Goal: Task Accomplishment & Management: Use online tool/utility

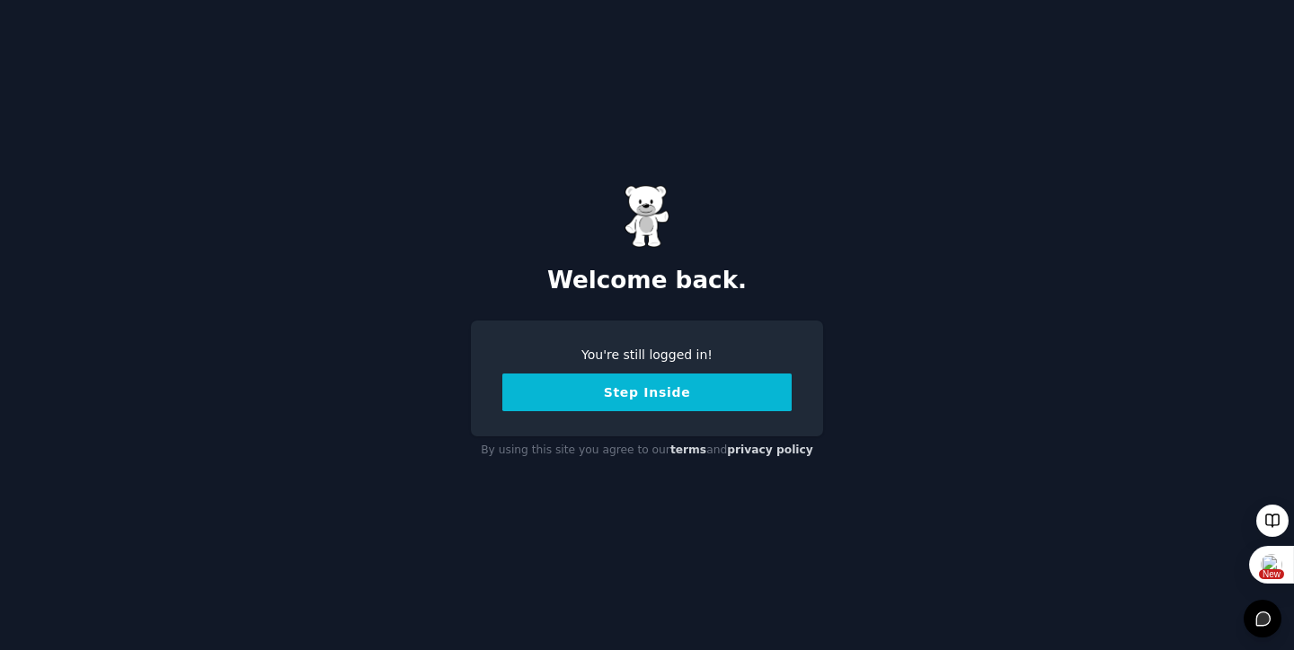
click at [623, 394] on button "Step Inside" at bounding box center [646, 393] width 289 height 38
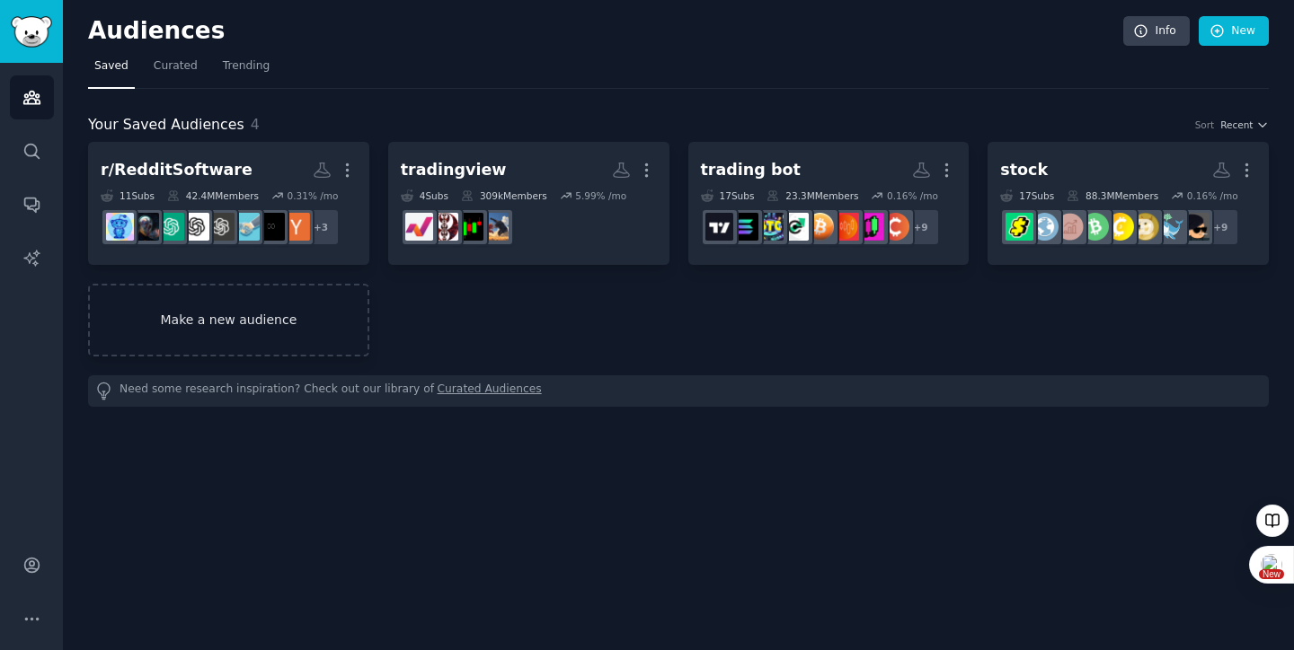
click at [205, 316] on link "Make a new audience" at bounding box center [228, 320] width 281 height 73
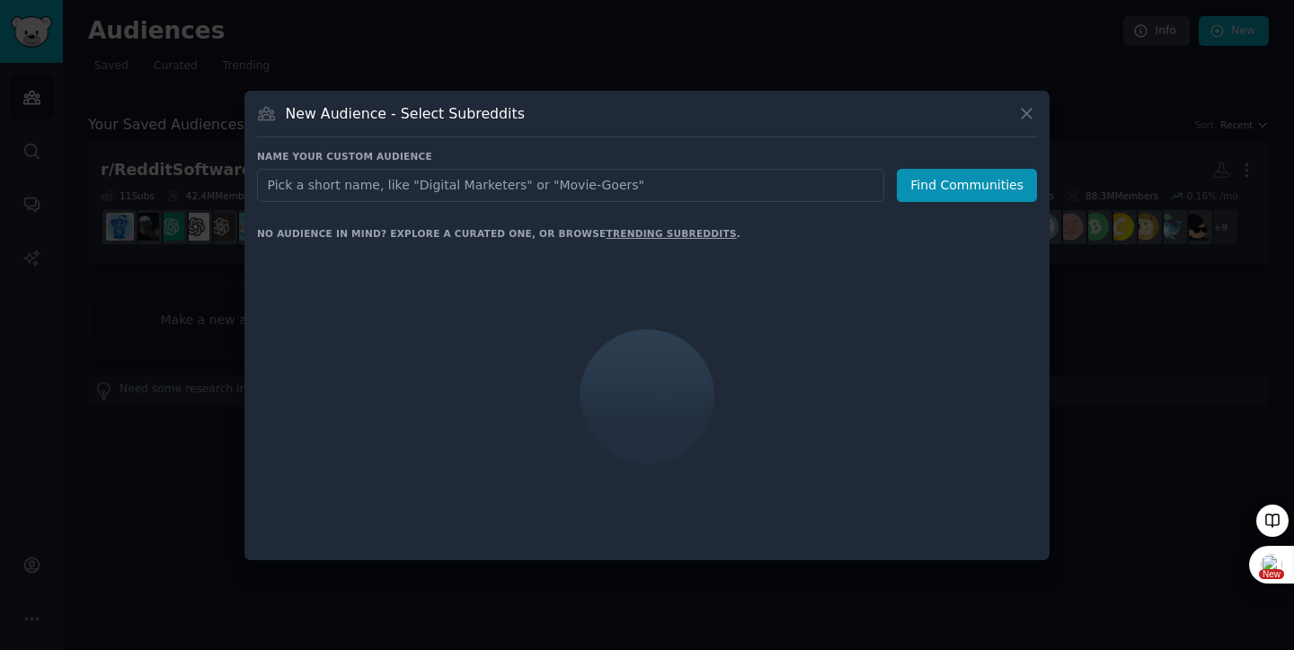
type input "[EMAIL_ADDRESS][DOMAIN_NAME]"
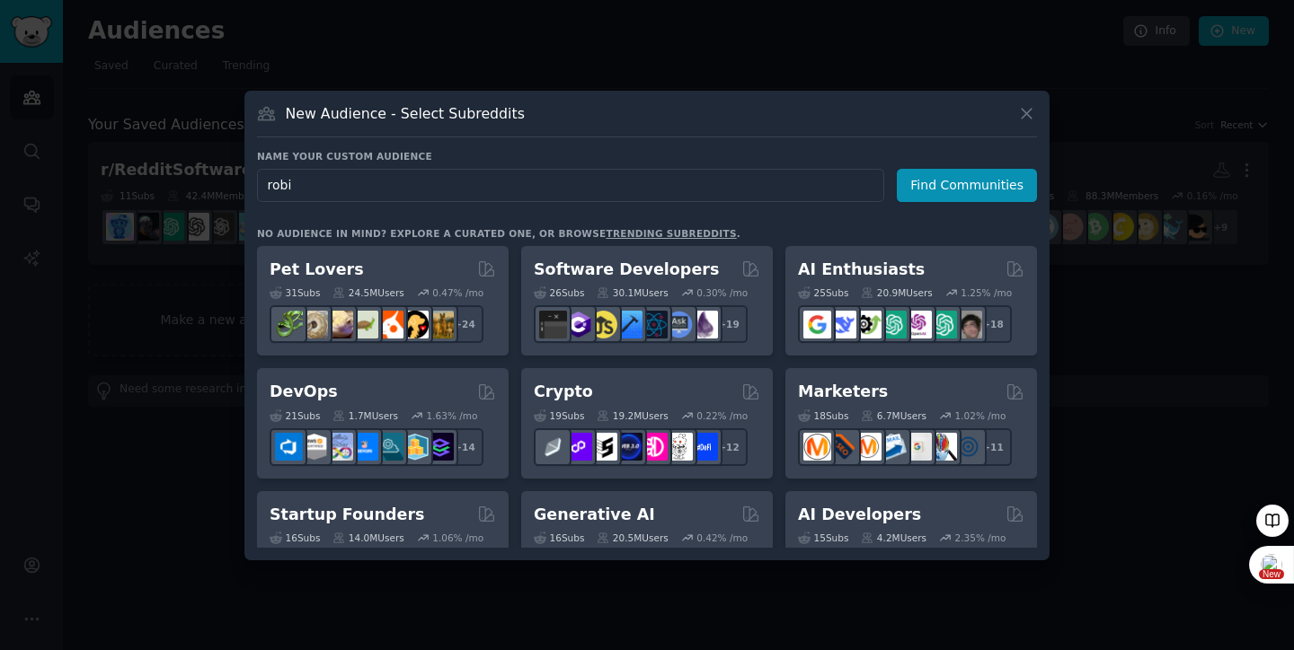
type input "Robinhood"
click button "Find Communities" at bounding box center [967, 185] width 140 height 33
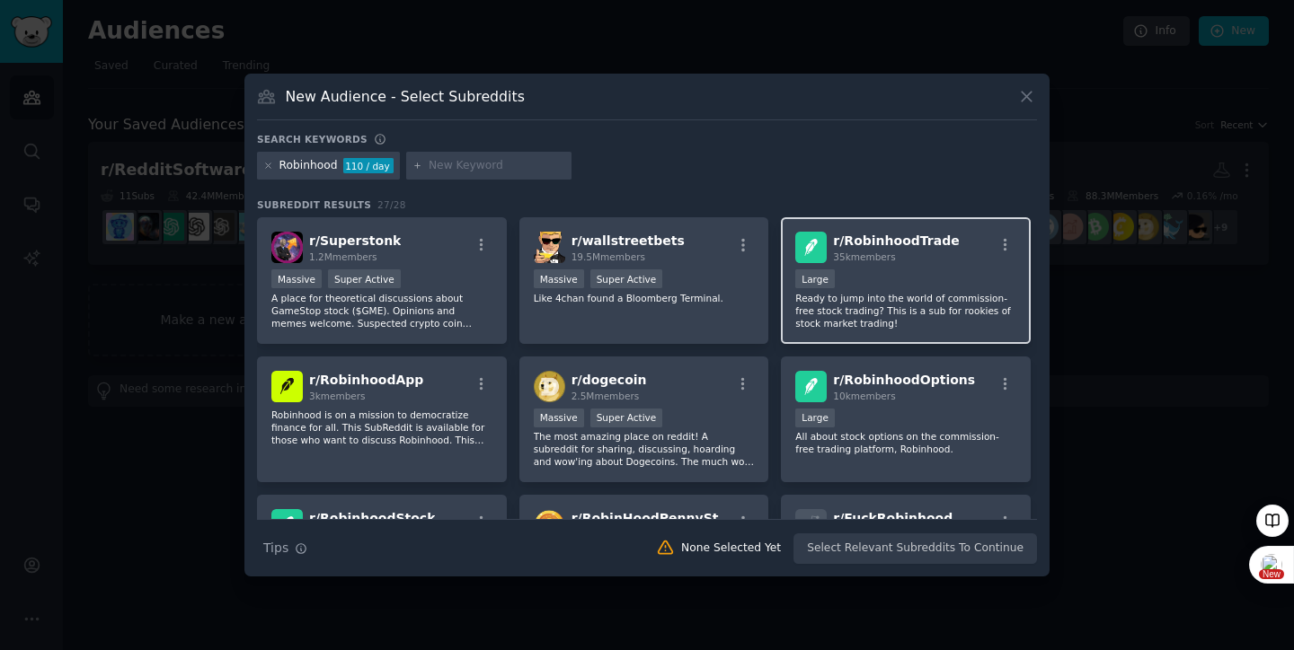
click at [847, 292] on p "Ready to jump into the world of commission-free stock trading? This is a sub fo…" at bounding box center [905, 311] width 221 height 38
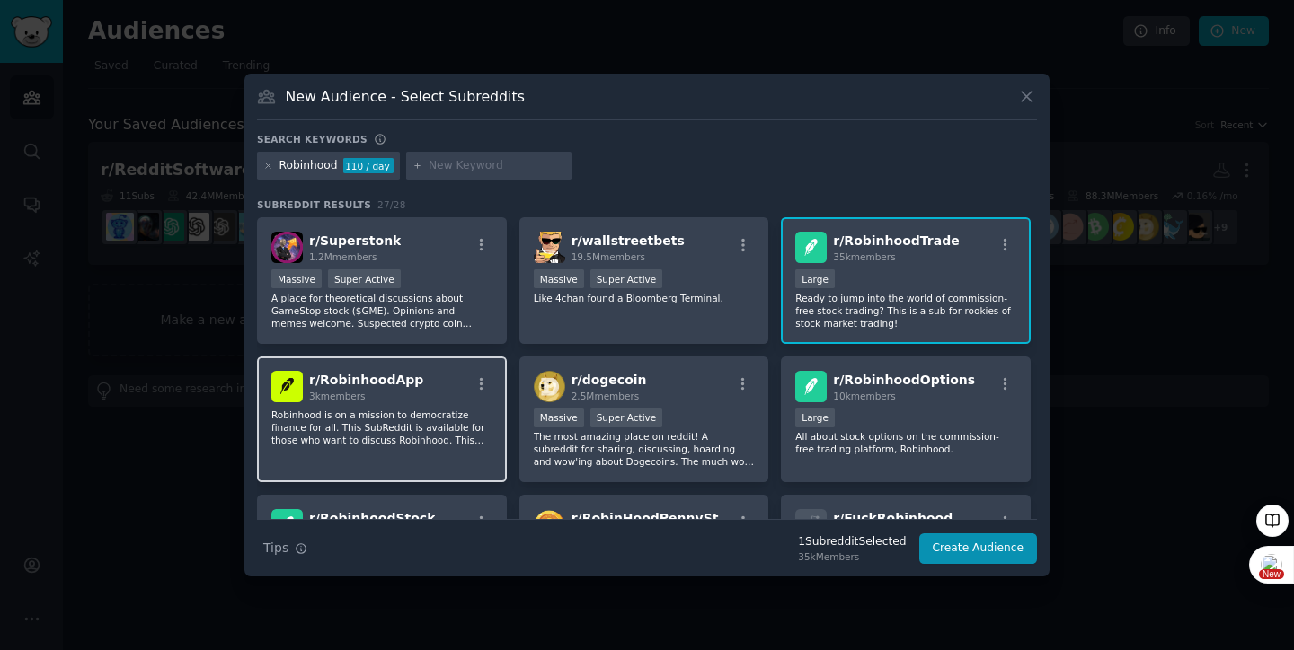
click at [402, 398] on div "3k members" at bounding box center [366, 396] width 114 height 13
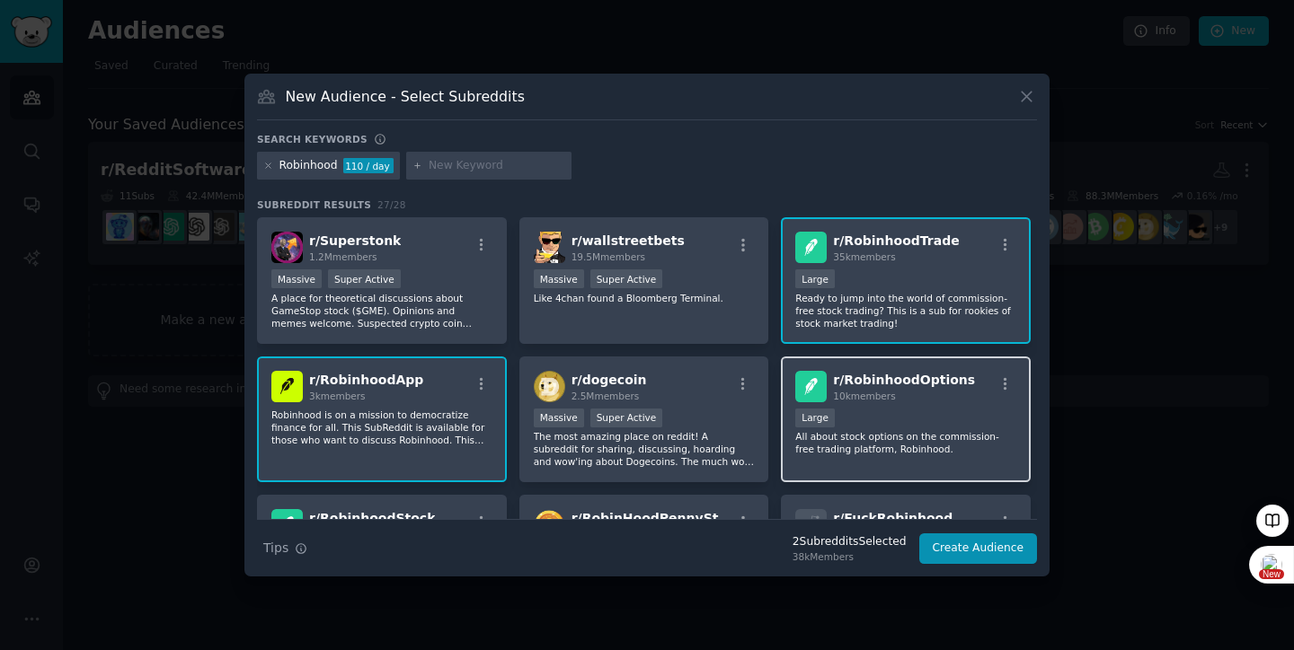
click at [830, 427] on div "10,000 - 100,000 members Large" at bounding box center [905, 420] width 221 height 22
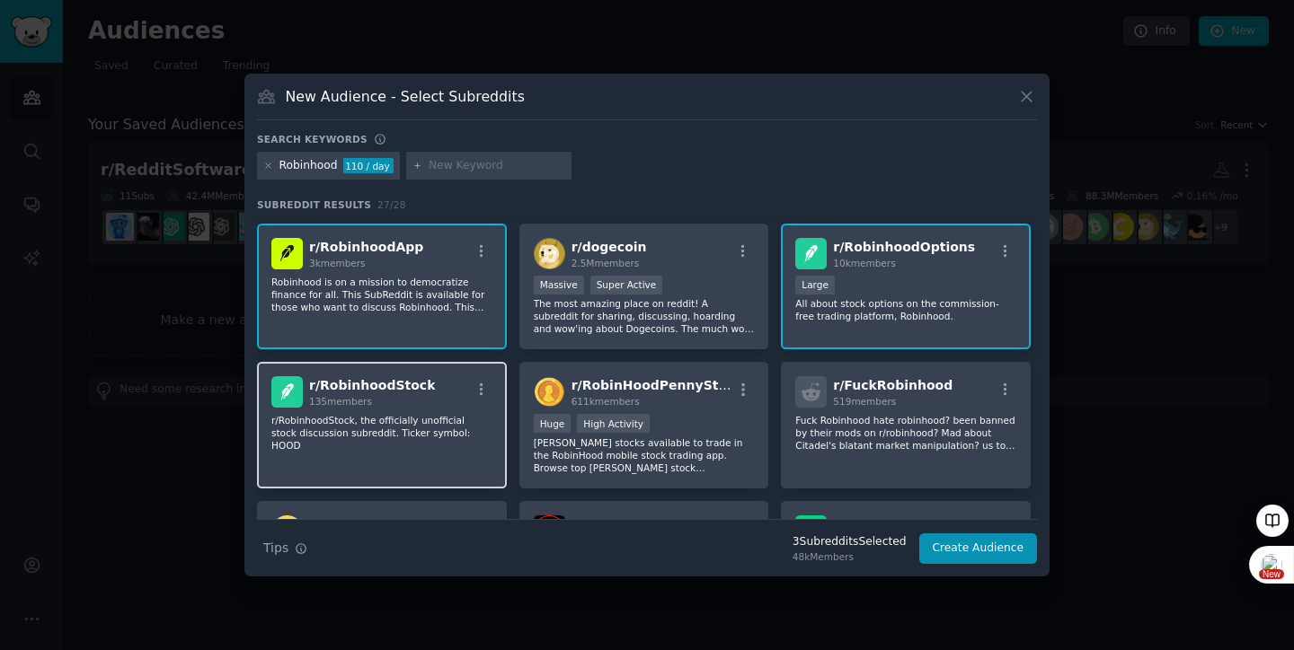
scroll to position [134, 0]
click at [384, 409] on div "r/ RobinhoodStock 135 members r/RobinhoodStock, the officially unofficial stock…" at bounding box center [382, 424] width 250 height 127
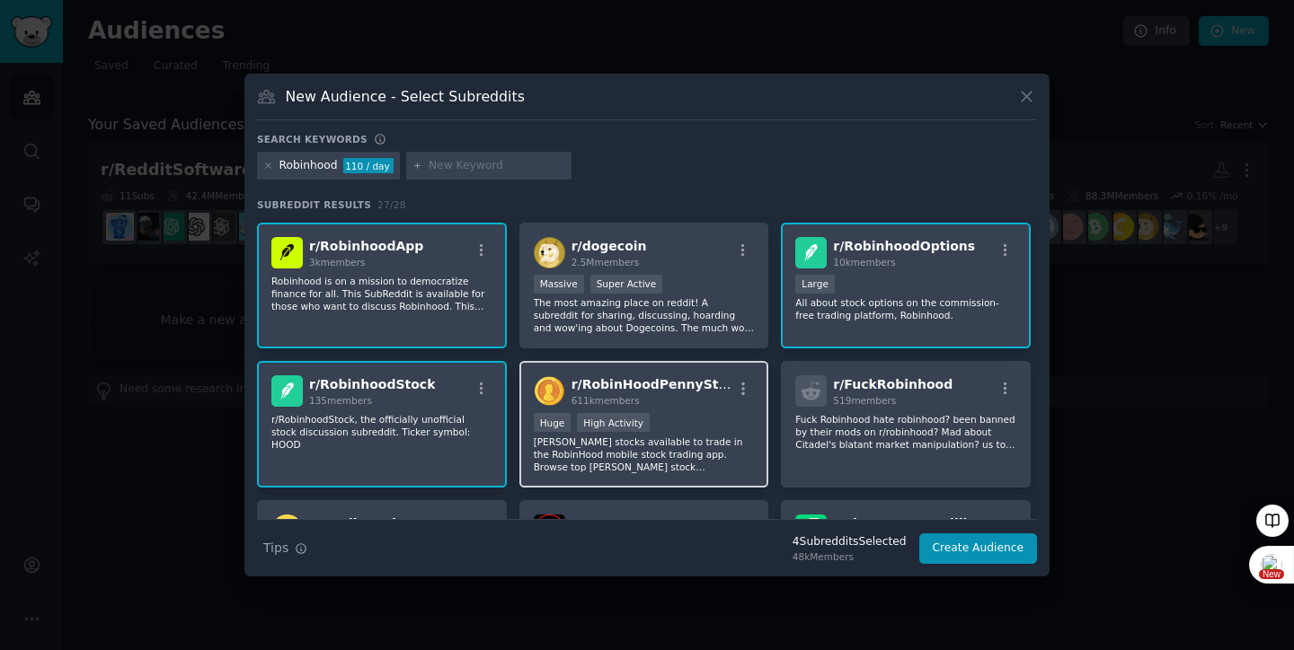
click at [665, 421] on div ">= 80th percentile for submissions / day Huge High Activity" at bounding box center [644, 424] width 221 height 22
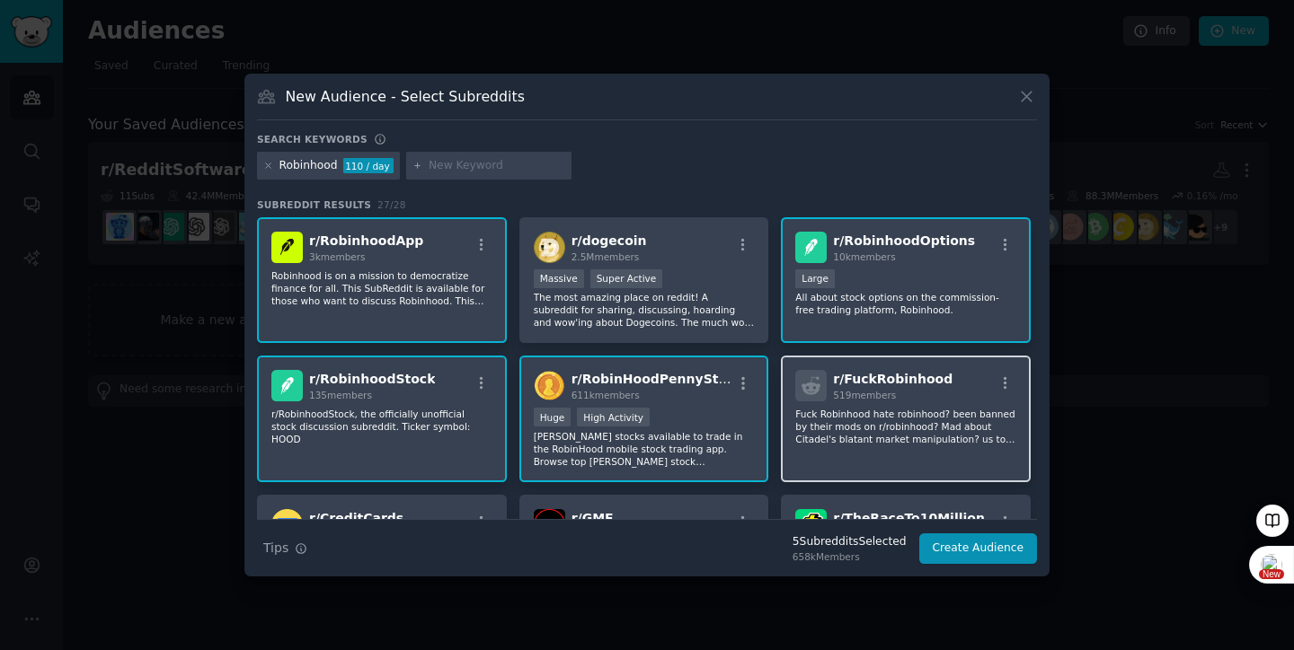
scroll to position [141, 0]
click at [844, 412] on p "Fuck Robinhood hate robinhood? been banned by their mods on r/robinhood? Mad ab…" at bounding box center [905, 425] width 221 height 38
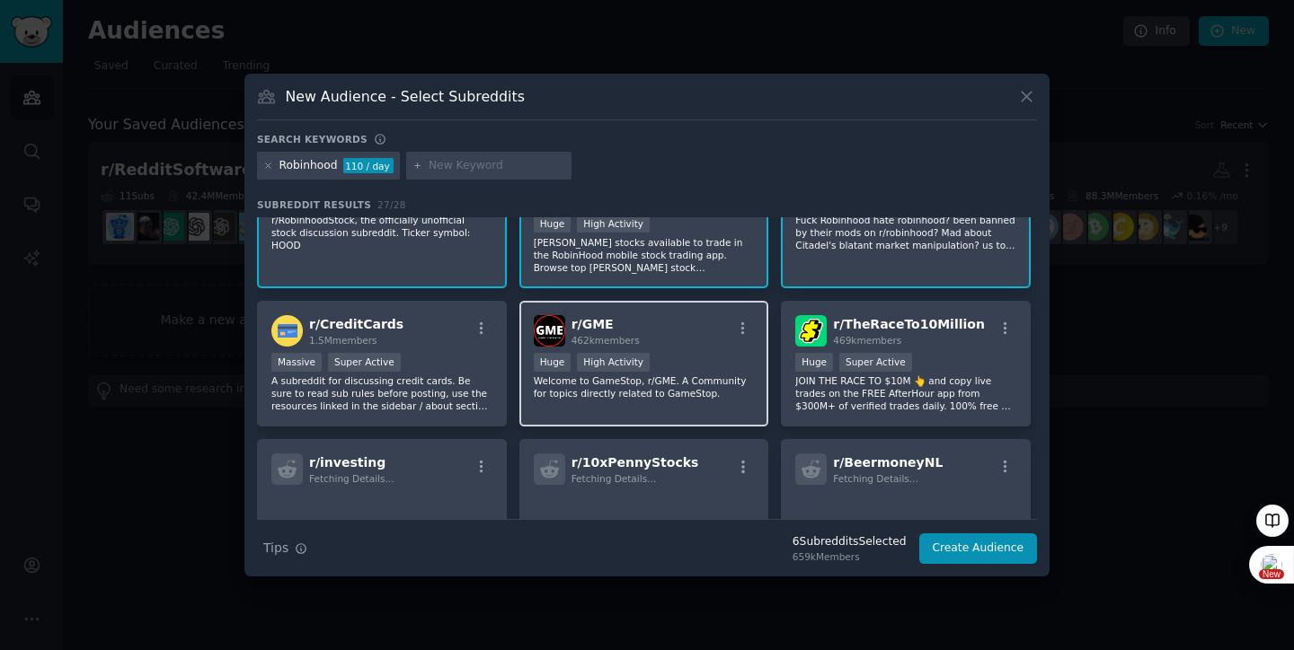
scroll to position [379, 0]
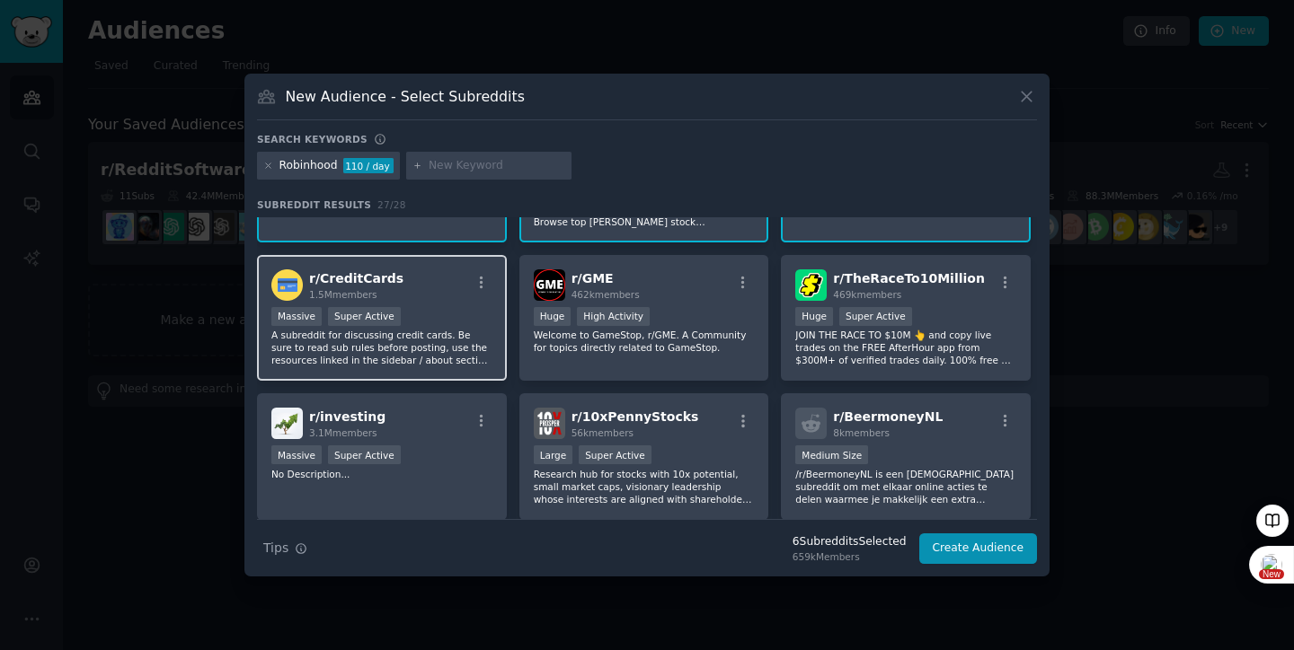
click at [451, 327] on div "Massive Super Active" at bounding box center [381, 318] width 221 height 22
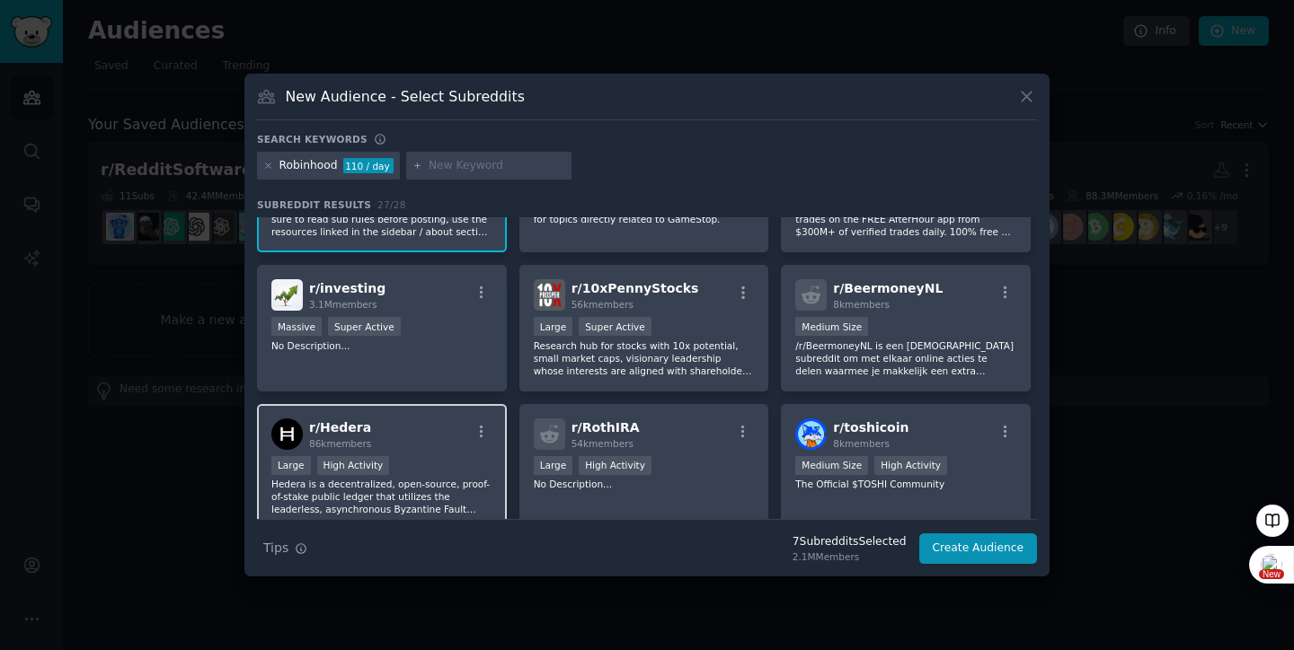
scroll to position [510, 0]
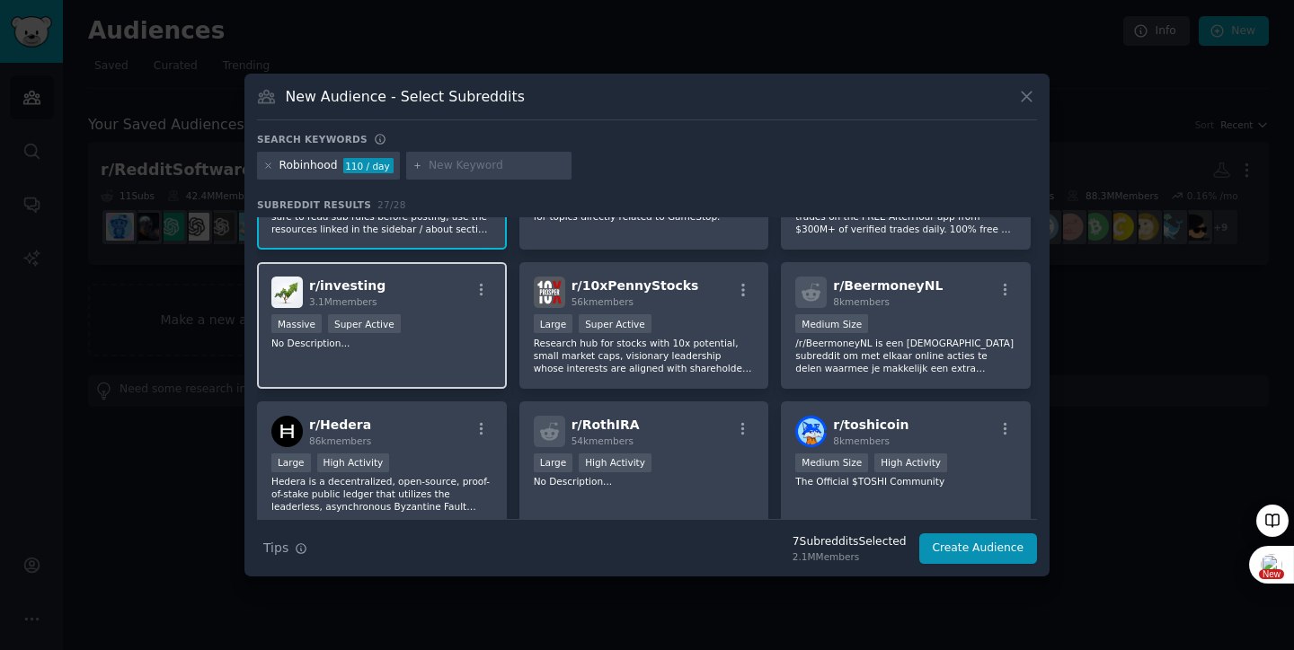
click at [451, 331] on div "Massive Super Active" at bounding box center [381, 325] width 221 height 22
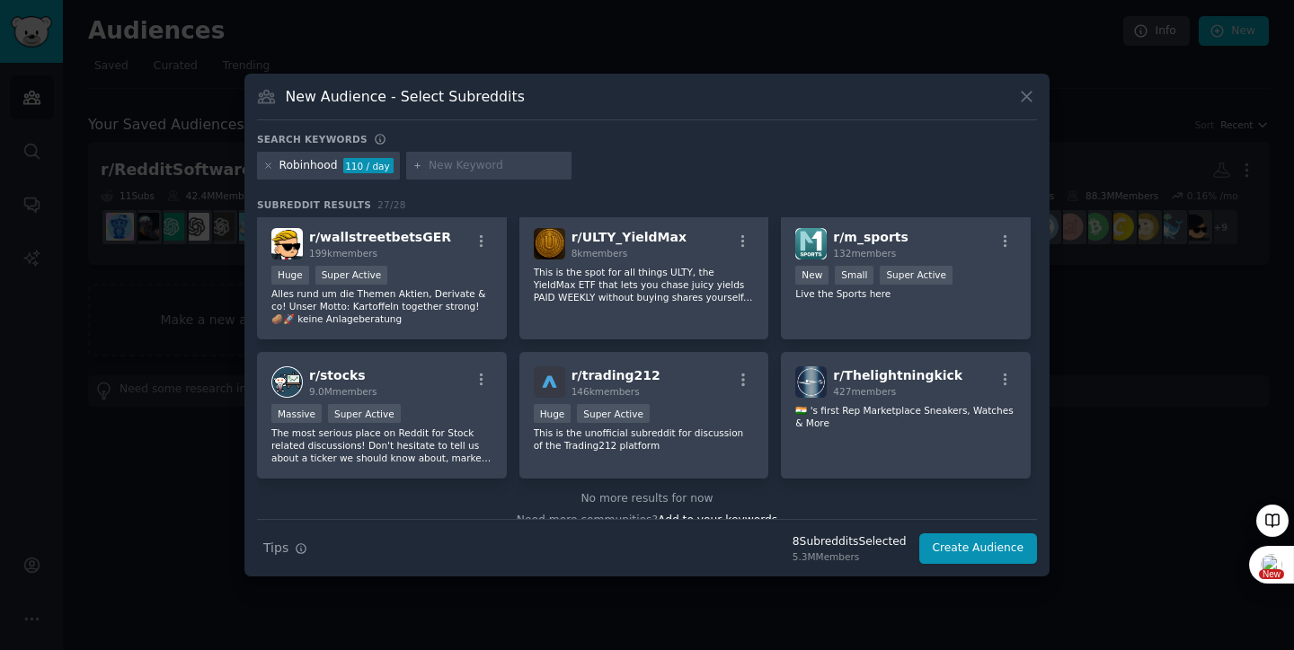
scroll to position [997, 0]
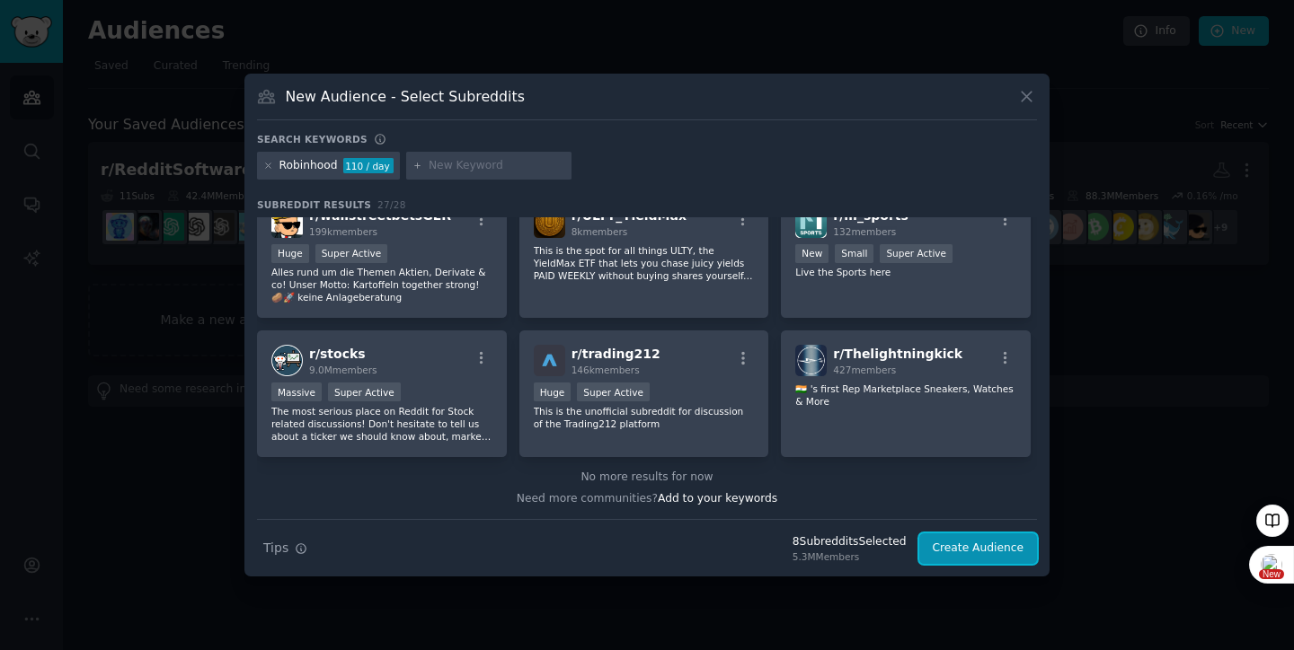
click at [946, 559] on button "Create Audience" at bounding box center [978, 549] width 119 height 31
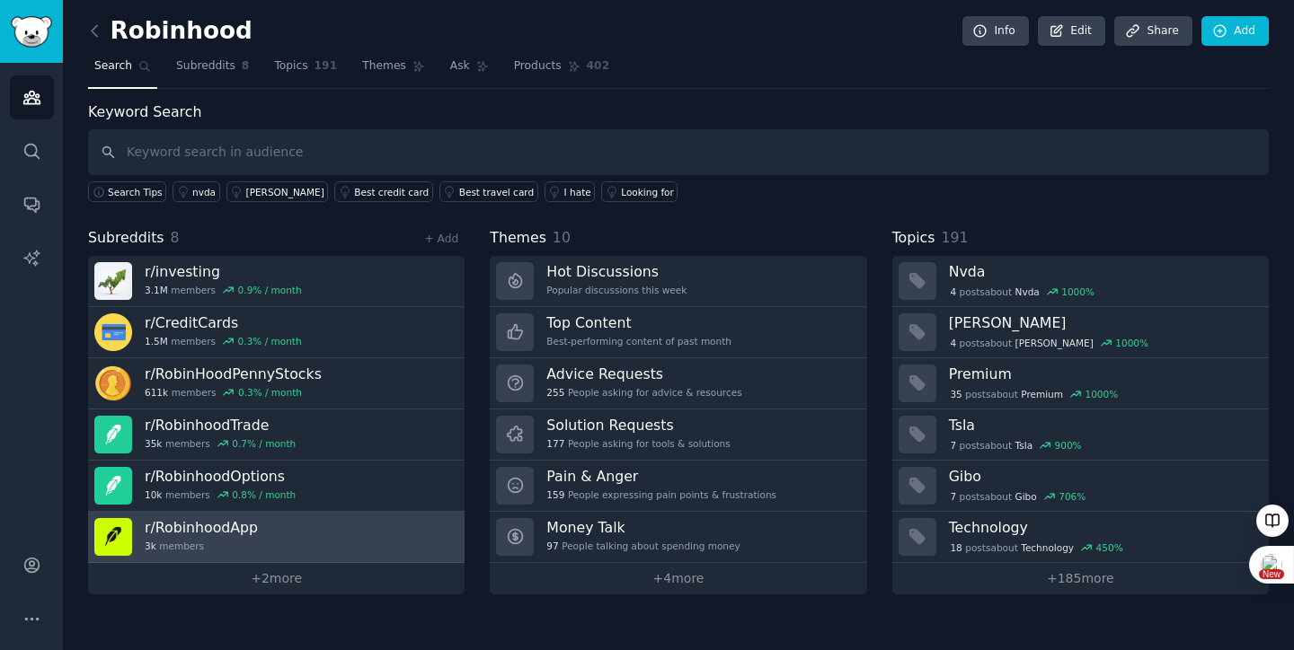
click at [195, 535] on h3 "r/ RobinhoodApp" at bounding box center [201, 527] width 113 height 19
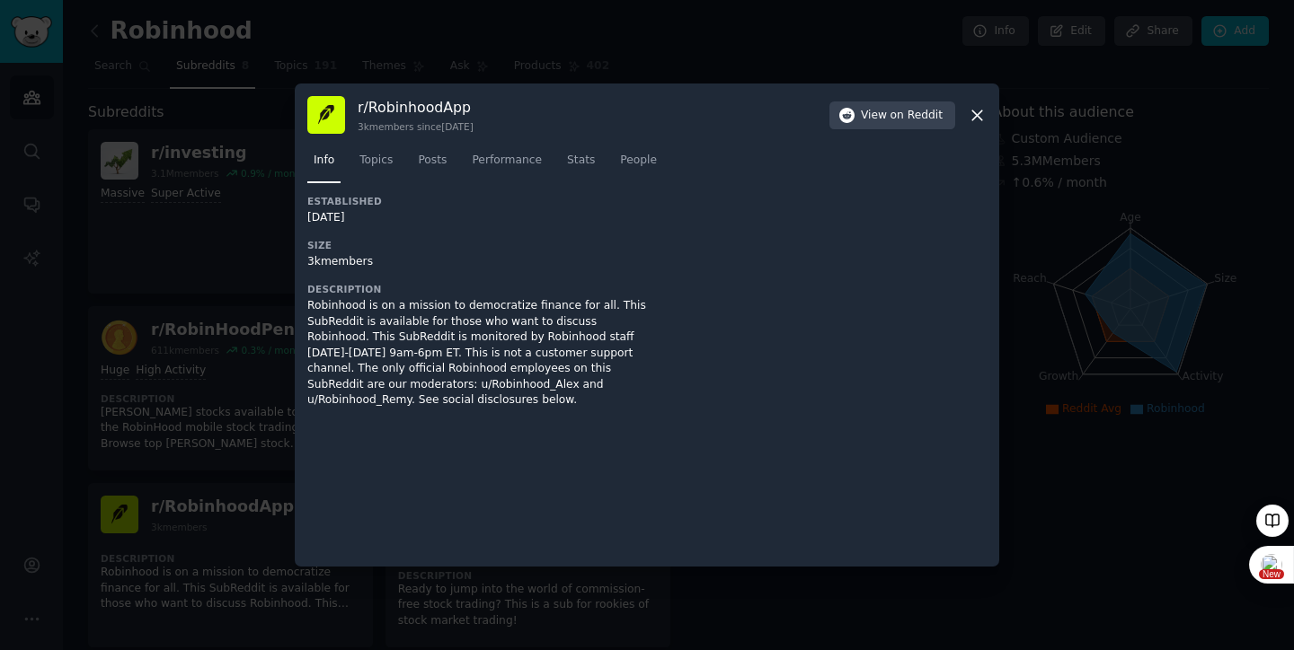
drag, startPoint x: 470, startPoint y: 109, endPoint x: 346, endPoint y: 129, distance: 125.7
click at [351, 119] on div "r/ RobinhoodApp 3k members since [DATE] View on Reddit" at bounding box center [646, 115] width 679 height 38
copy h3
click at [54, 376] on div at bounding box center [647, 325] width 1294 height 650
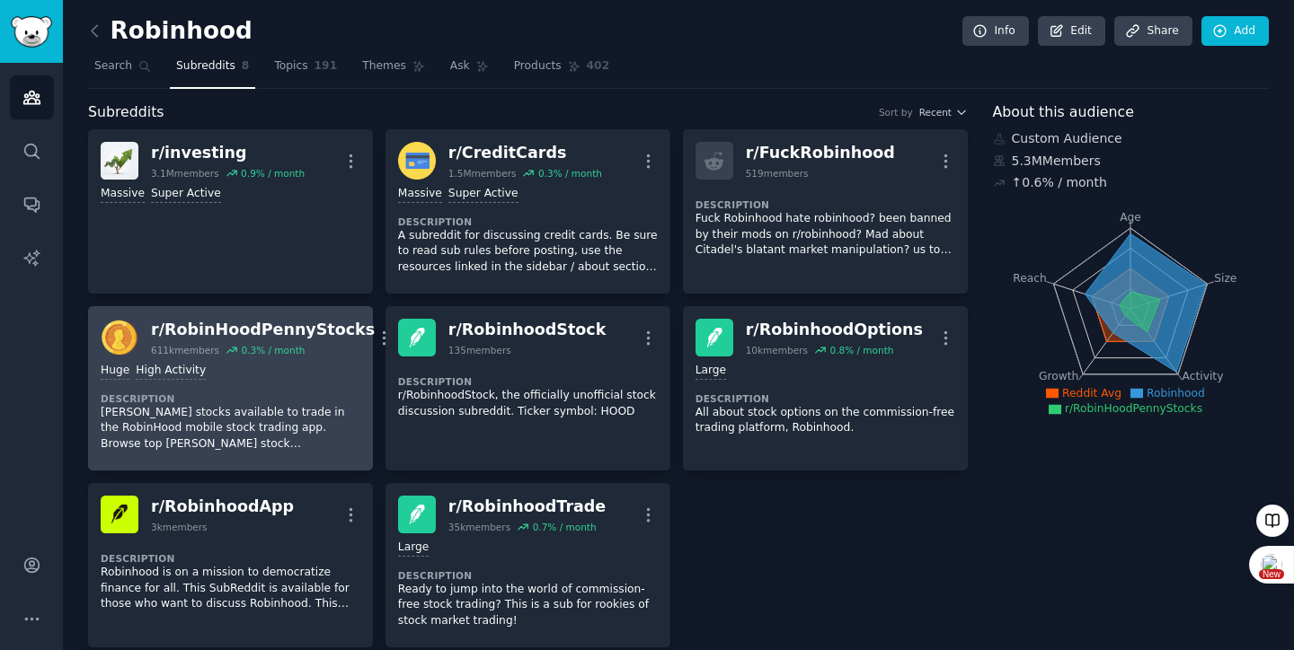
scroll to position [116, 0]
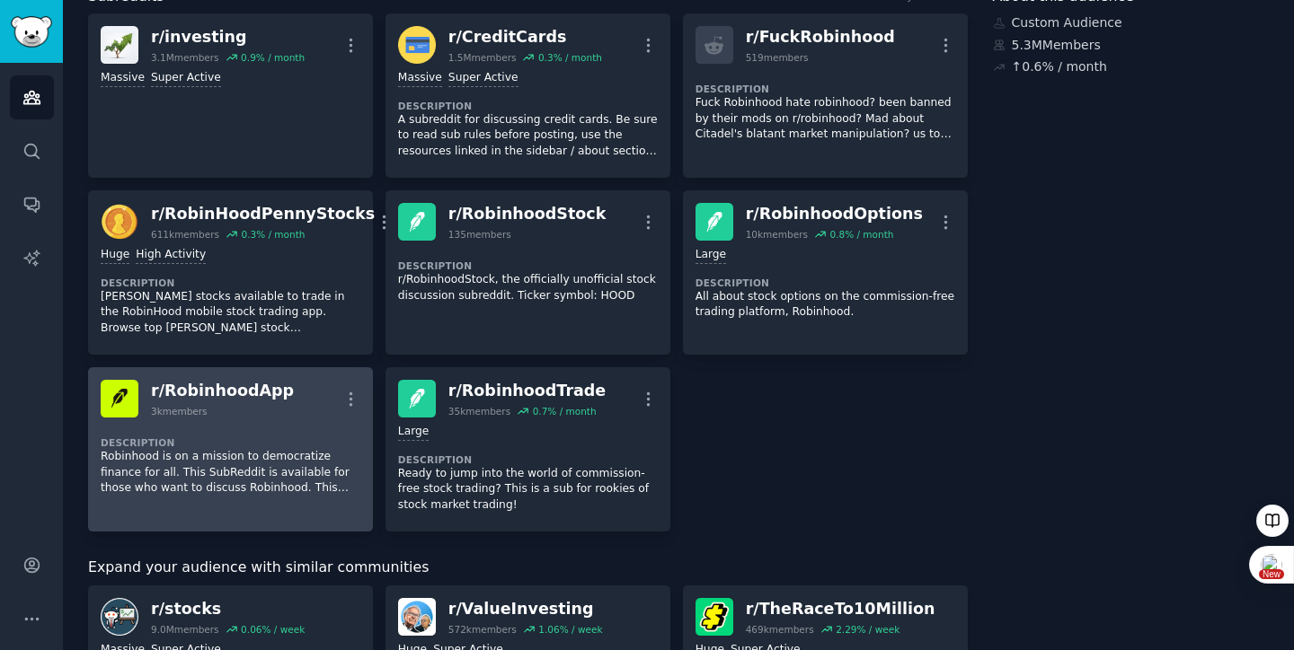
click at [242, 428] on div "Description Robinhood is on a mission to democratize finance for all. This SubR…" at bounding box center [231, 460] width 260 height 85
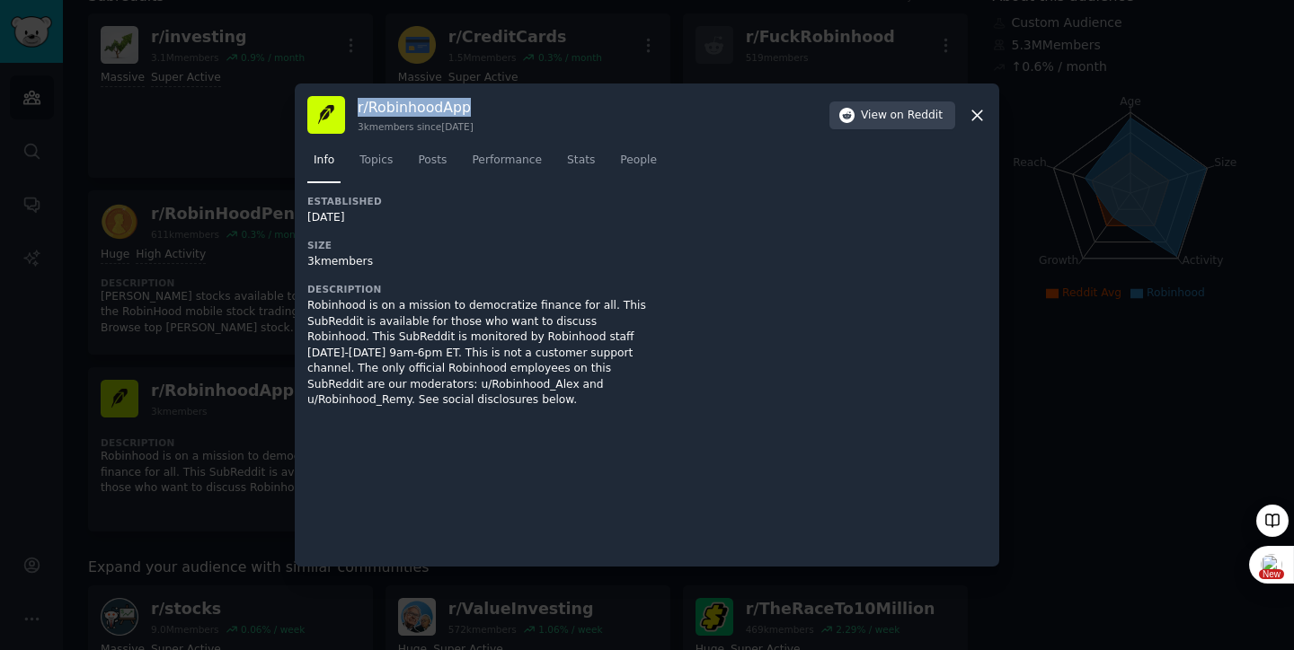
drag, startPoint x: 466, startPoint y: 108, endPoint x: 356, endPoint y: 111, distance: 110.5
click at [356, 111] on div "r/ RobinhoodApp 3k members since [DATE] View on Reddit" at bounding box center [646, 115] width 679 height 38
copy h3 "r/ RobinhoodApp"
click at [526, 249] on h3 "Size" at bounding box center [477, 245] width 340 height 13
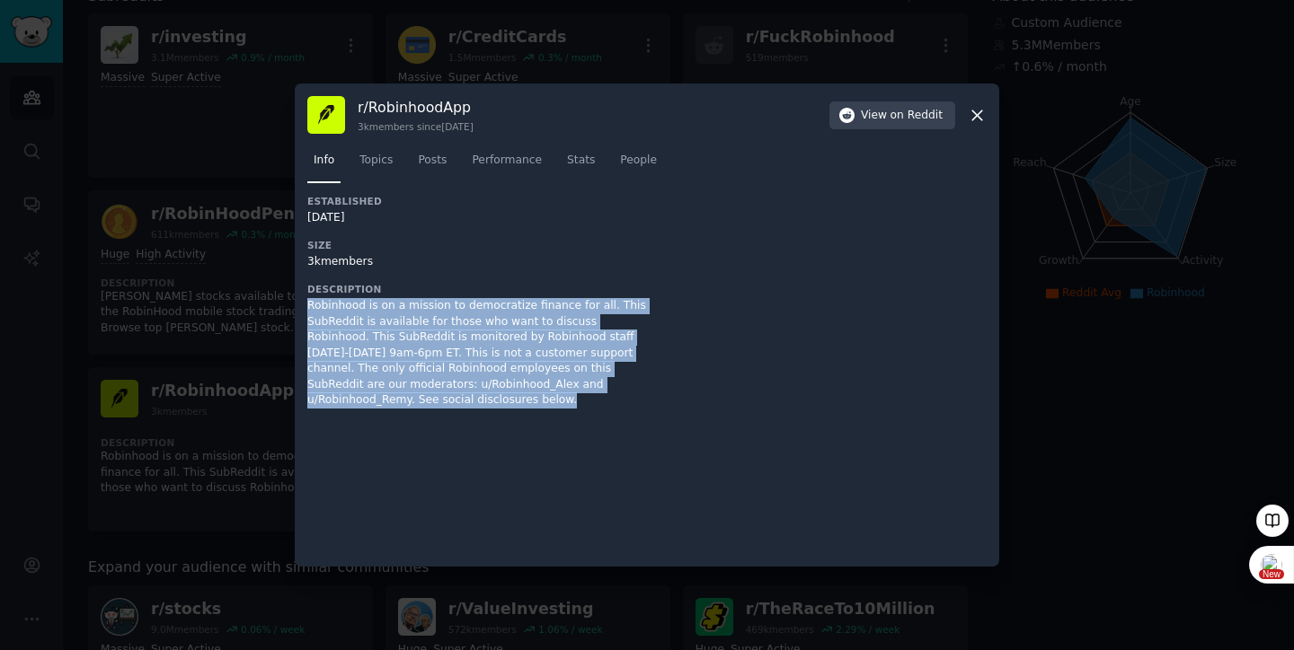
drag, startPoint x: 464, startPoint y: 403, endPoint x: 303, endPoint y: 299, distance: 191.6
click at [303, 299] on div "r/ RobinhoodApp 3k members since [DATE] View on Reddit Info Topics Posts Perfor…" at bounding box center [647, 325] width 704 height 483
copy div "Robinhood is on a mission to democratize finance for all. This SubReddit is ava…"
click at [935, 114] on span "on Reddit" at bounding box center [916, 116] width 52 height 16
click at [397, 168] on link "Topics" at bounding box center [376, 164] width 46 height 37
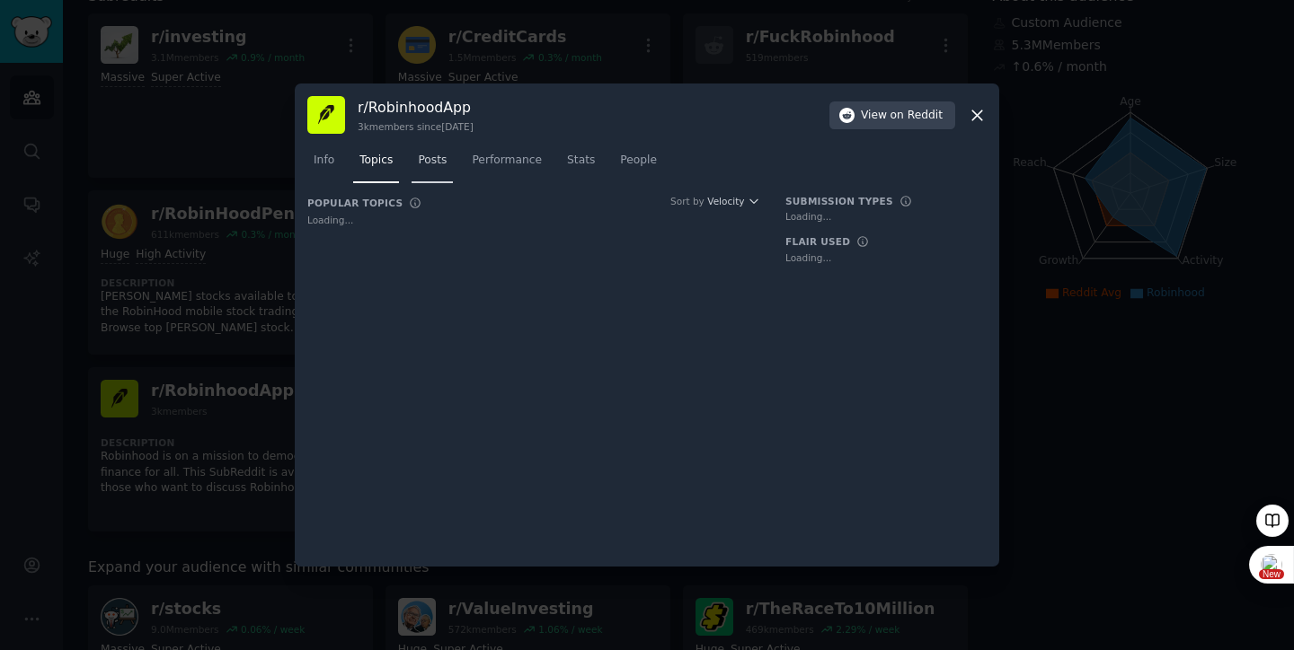
click at [434, 170] on link "Posts" at bounding box center [431, 164] width 41 height 37
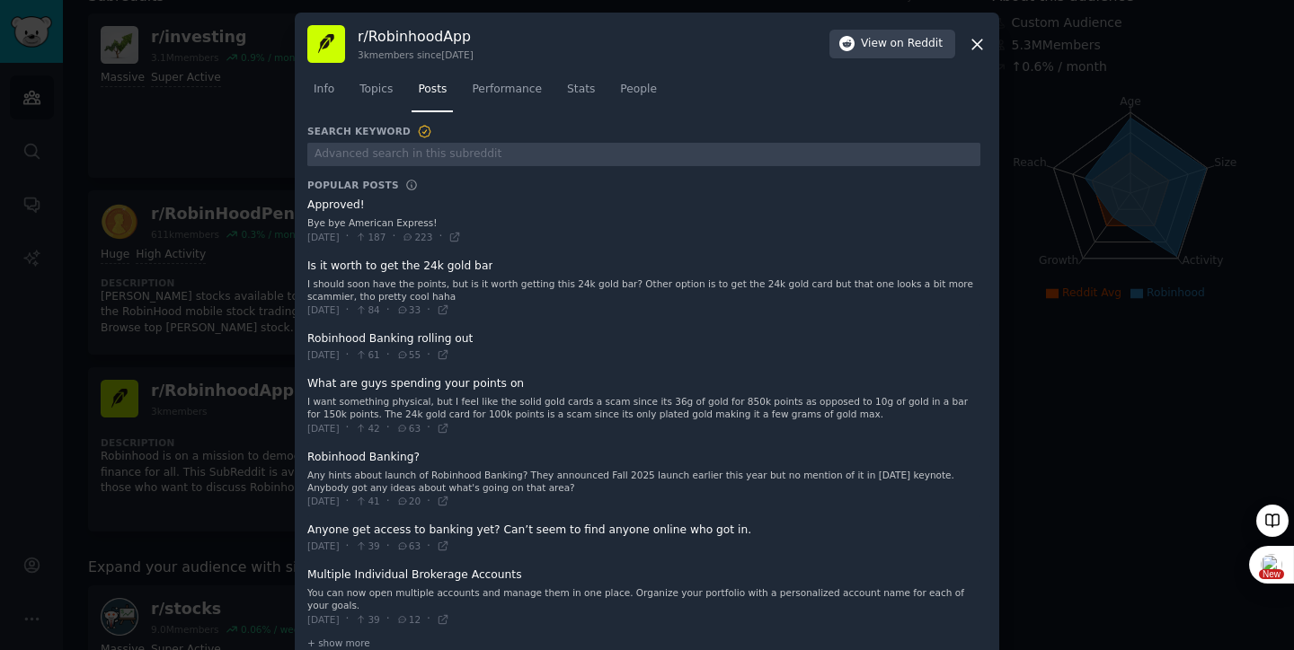
click at [407, 84] on nav "Info Topics Posts Performance Stats People" at bounding box center [646, 93] width 679 height 37
click at [381, 88] on span "Topics" at bounding box center [375, 90] width 33 height 16
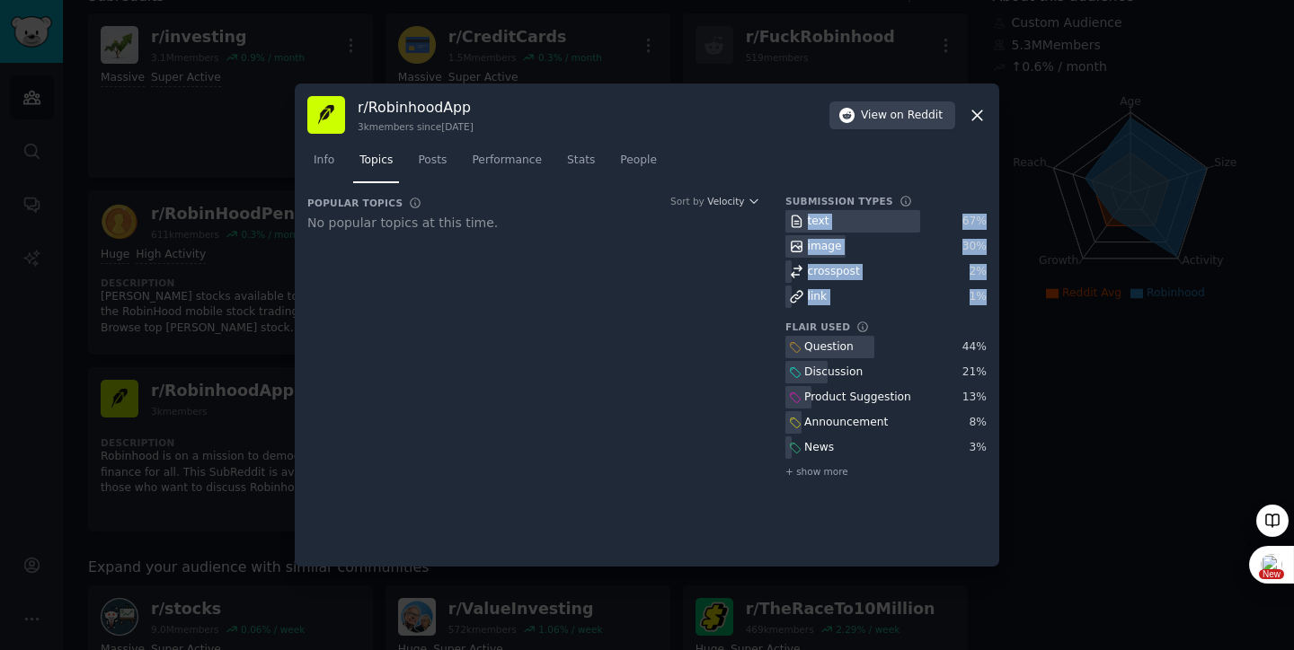
drag, startPoint x: 785, startPoint y: 218, endPoint x: 822, endPoint y: 308, distance: 97.1
click at [822, 308] on div "Submission Types text 67 % image 30 % crosspost 2 % link 1 % Flair Used Questio…" at bounding box center [885, 344] width 201 height 299
copy div "text 67 % image 30 % crosspost 2 % link 1 %"
click at [746, 404] on div "Popular Topics Sort by Velocity No popular topics at this time." at bounding box center [533, 344] width 453 height 299
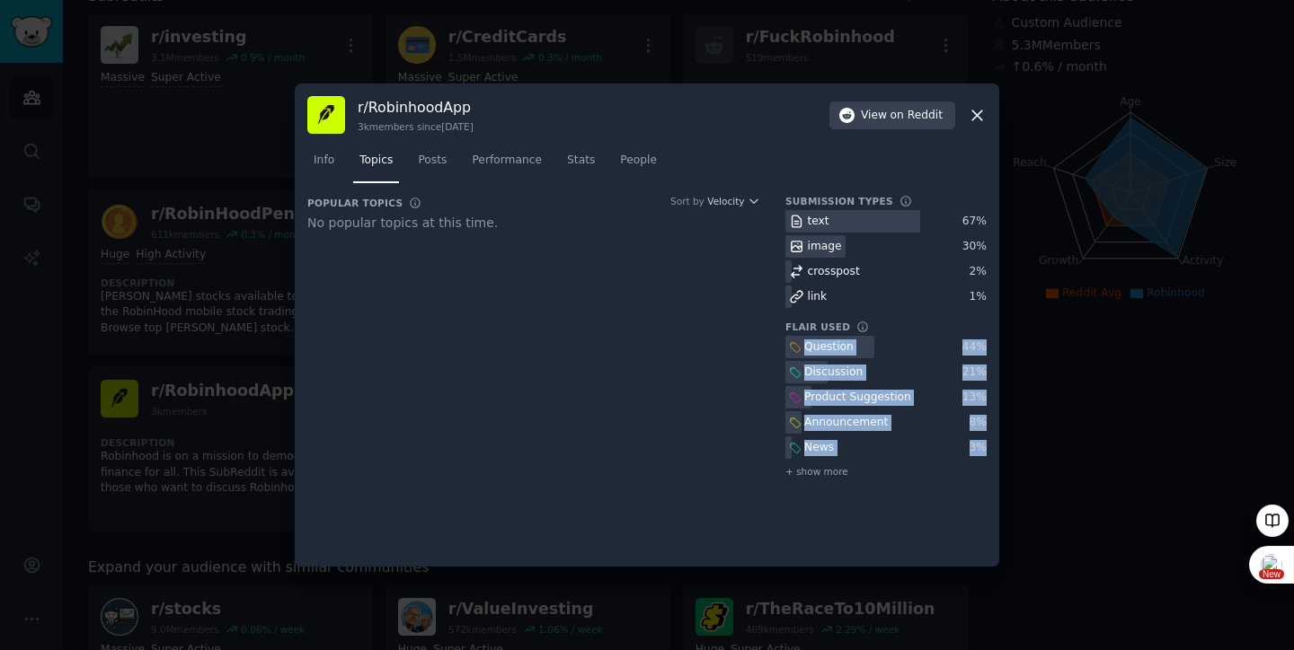
drag, startPoint x: 787, startPoint y: 345, endPoint x: 983, endPoint y: 448, distance: 221.4
click at [983, 448] on div "Question 44 % Discussion 21 % Product Suggestion 13 % Announcement 8 % News 3 %…" at bounding box center [885, 408] width 201 height 145
copy div "Question 44 % Discussion 21 % Product Suggestion 13 % Announcement 8 % News 3 %"
click at [977, 119] on icon at bounding box center [977, 115] width 19 height 19
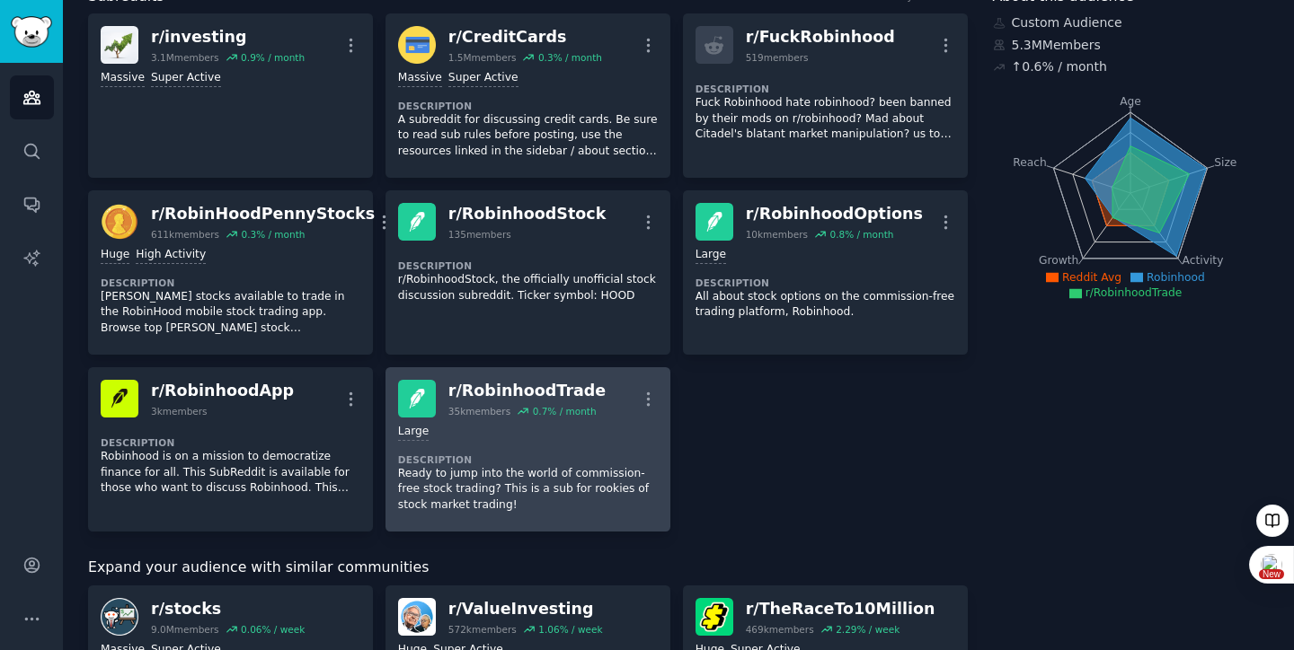
click at [601, 448] on div "Large Description Ready to jump into the world of commission-free stock trading…" at bounding box center [528, 469] width 260 height 102
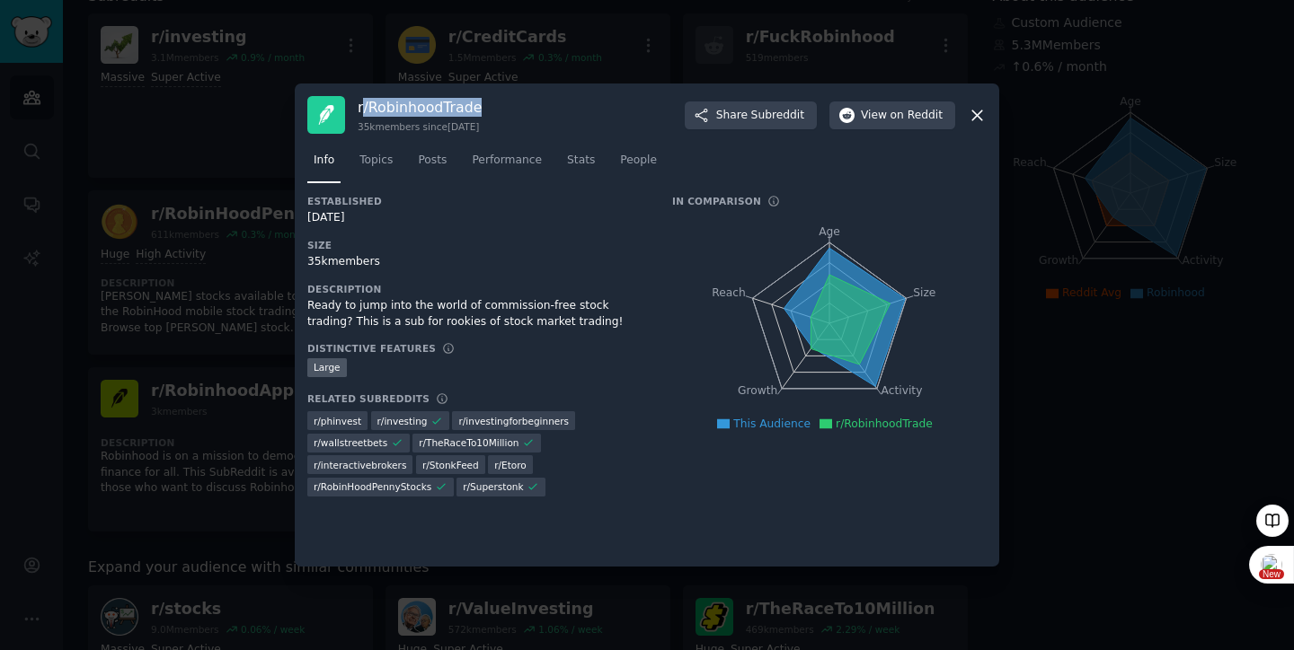
drag, startPoint x: 476, startPoint y: 109, endPoint x: 362, endPoint y: 103, distance: 114.2
click at [362, 103] on h3 "r/ RobinhoodTrade" at bounding box center [420, 107] width 124 height 19
copy h3 "/ RobinhoodTrade"
click at [482, 104] on h3 "r/ RobinhoodTrade" at bounding box center [420, 107] width 124 height 19
copy h3 "rade"
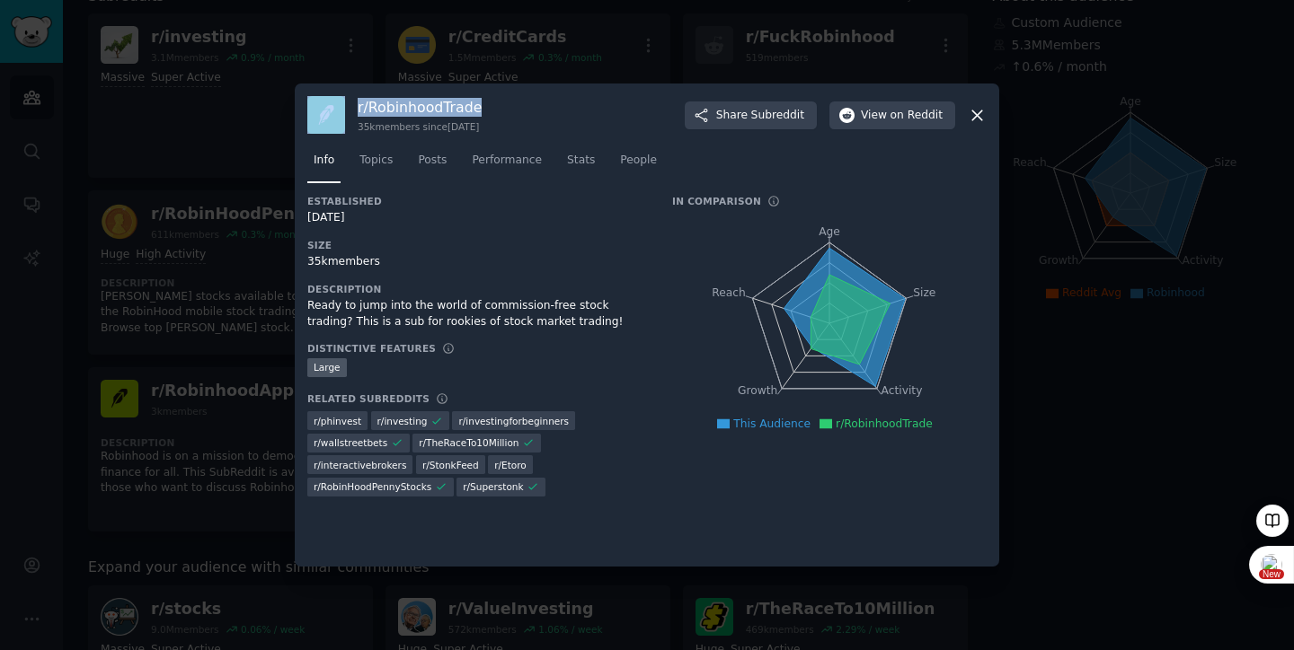
drag, startPoint x: 491, startPoint y: 107, endPoint x: 341, endPoint y: 100, distance: 149.3
click at [341, 100] on div "r/ RobinhoodTrade 35k members since [DATE] Share Subreddit View on Reddit" at bounding box center [646, 115] width 679 height 38
copy div "r/ RobinhoodTrade"
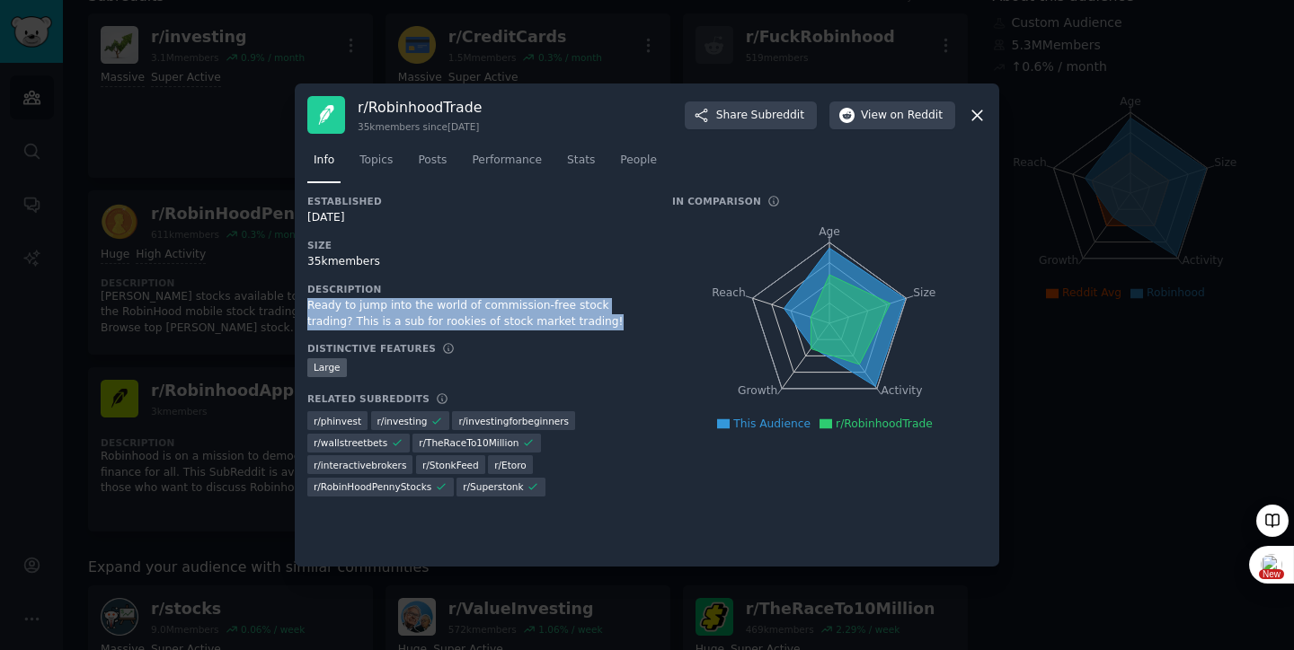
drag, startPoint x: 308, startPoint y: 305, endPoint x: 568, endPoint y: 320, distance: 260.0
click at [568, 320] on div "Ready to jump into the world of commission-free stock trading? This is a sub fo…" at bounding box center [477, 313] width 340 height 31
copy div "Ready to jump into the world of commission-free stock trading? This is a sub fo…"
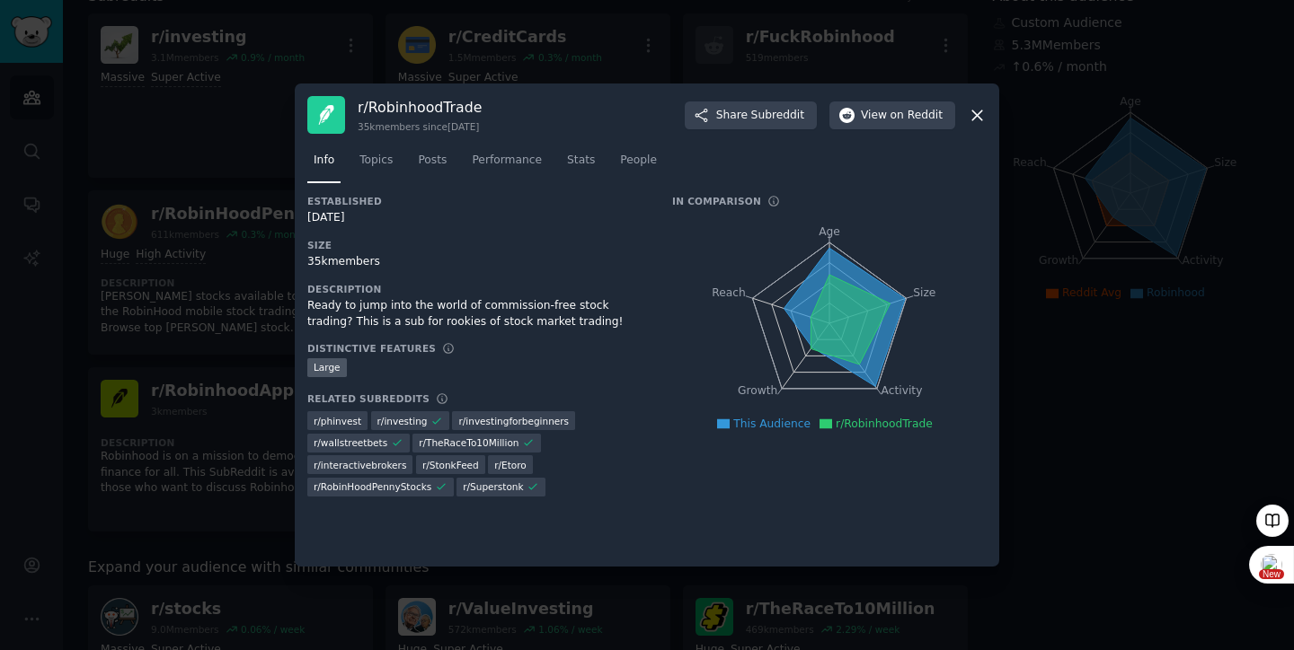
click at [466, 250] on h3 "Size" at bounding box center [477, 245] width 340 height 13
click at [384, 170] on link "Topics" at bounding box center [376, 164] width 46 height 37
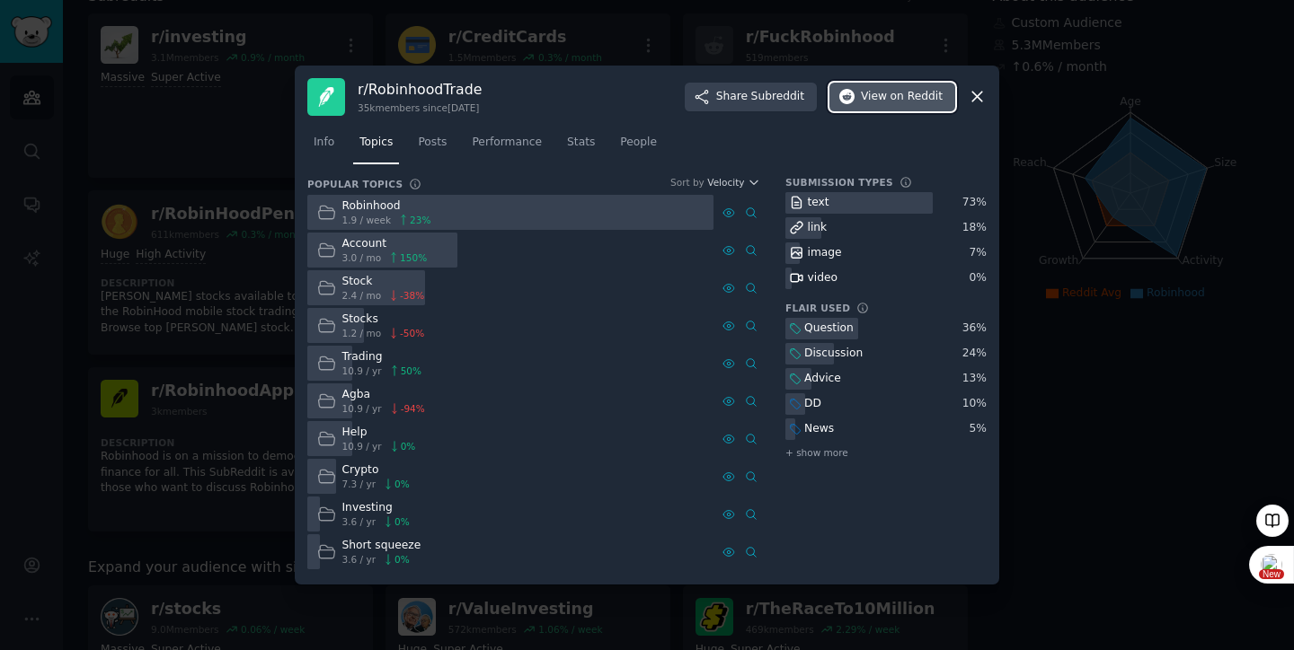
click at [891, 105] on button "View on Reddit" at bounding box center [892, 97] width 126 height 29
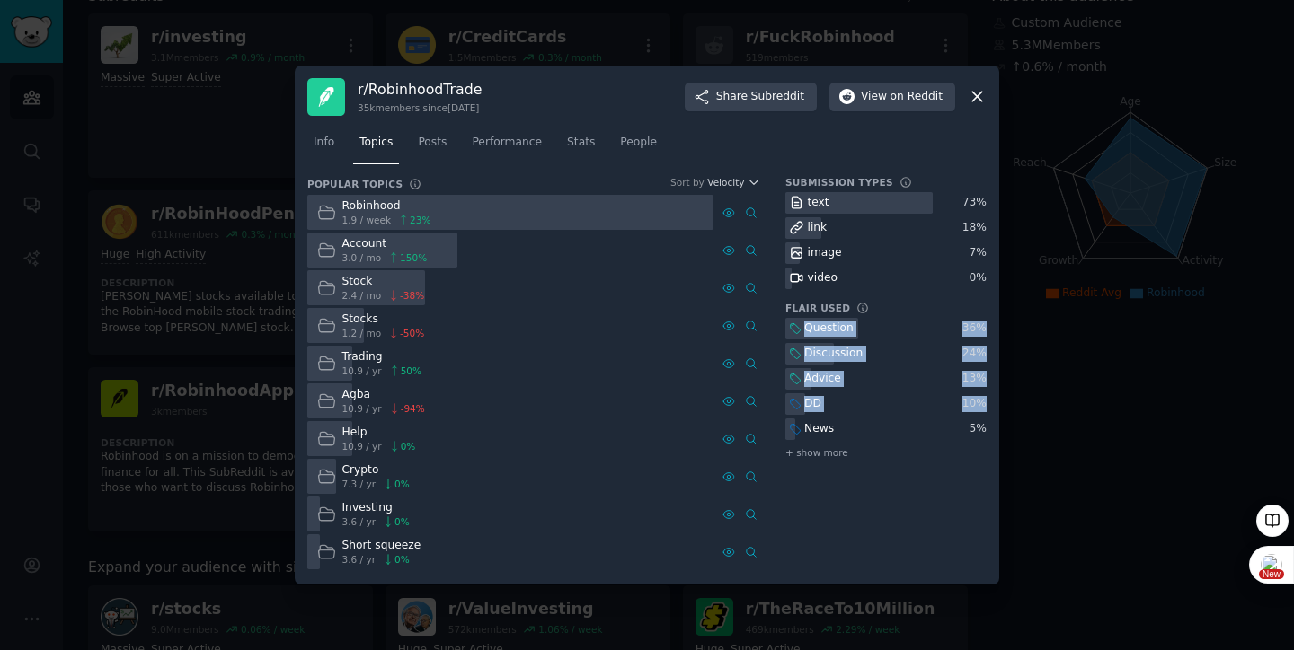
drag, startPoint x: 993, startPoint y: 432, endPoint x: 797, endPoint y: 339, distance: 217.0
click at [797, 339] on div "r/ RobinhoodTrade 35k members since [DATE] Share Subreddit View on Reddit Info …" at bounding box center [647, 326] width 704 height 520
copy div "Question 36 % Discussion 24 % Advice 13 % DD 10 %"
click at [899, 502] on div "Submission Types text 73 % link 18 % image 7 % video 0 % Flair Used Question 36…" at bounding box center [885, 374] width 201 height 396
drag, startPoint x: 787, startPoint y: 323, endPoint x: 984, endPoint y: 432, distance: 225.2
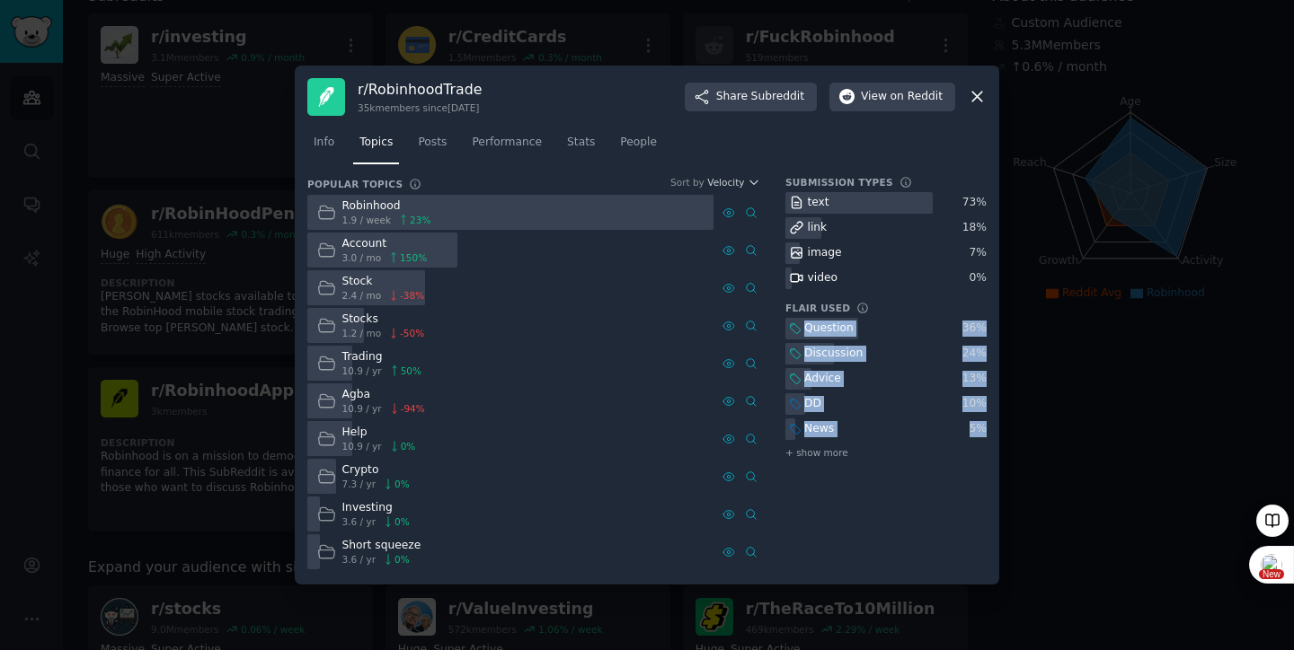
click at [984, 432] on div "Question 36 % Discussion 24 % Advice 13 % DD 10 % News 5 % + show more" at bounding box center [885, 390] width 201 height 145
click at [975, 95] on icon at bounding box center [977, 98] width 10 height 10
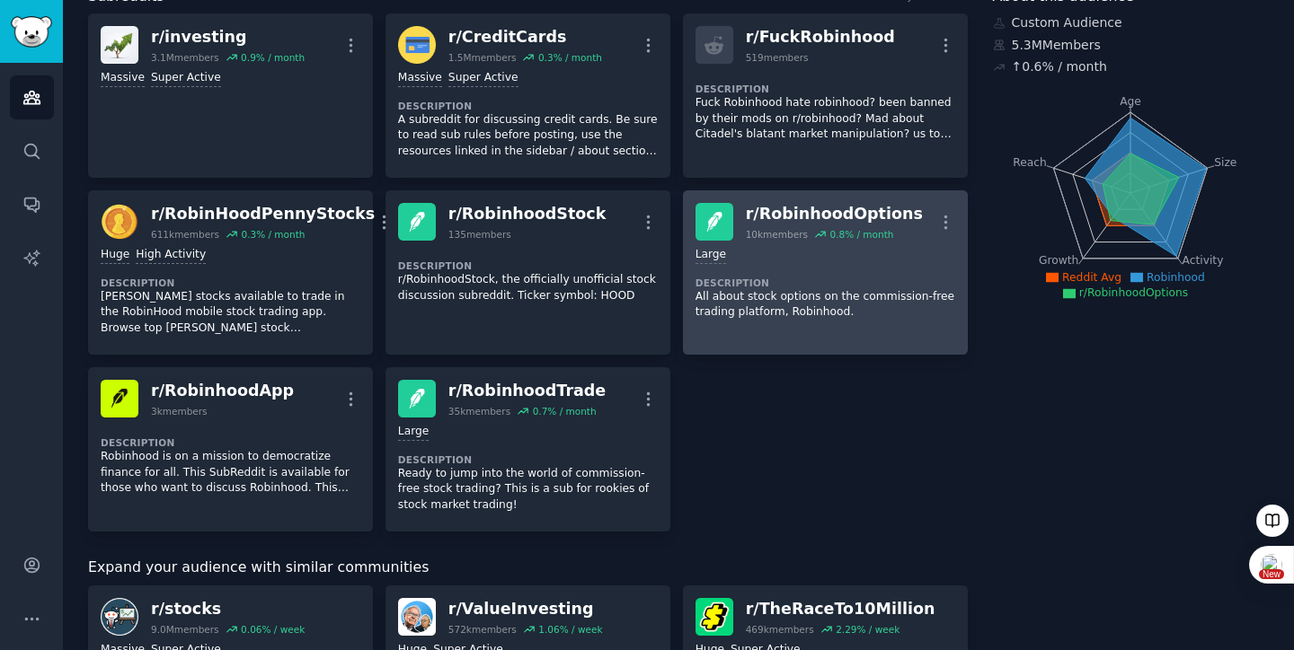
click at [773, 255] on div "Large" at bounding box center [825, 255] width 260 height 17
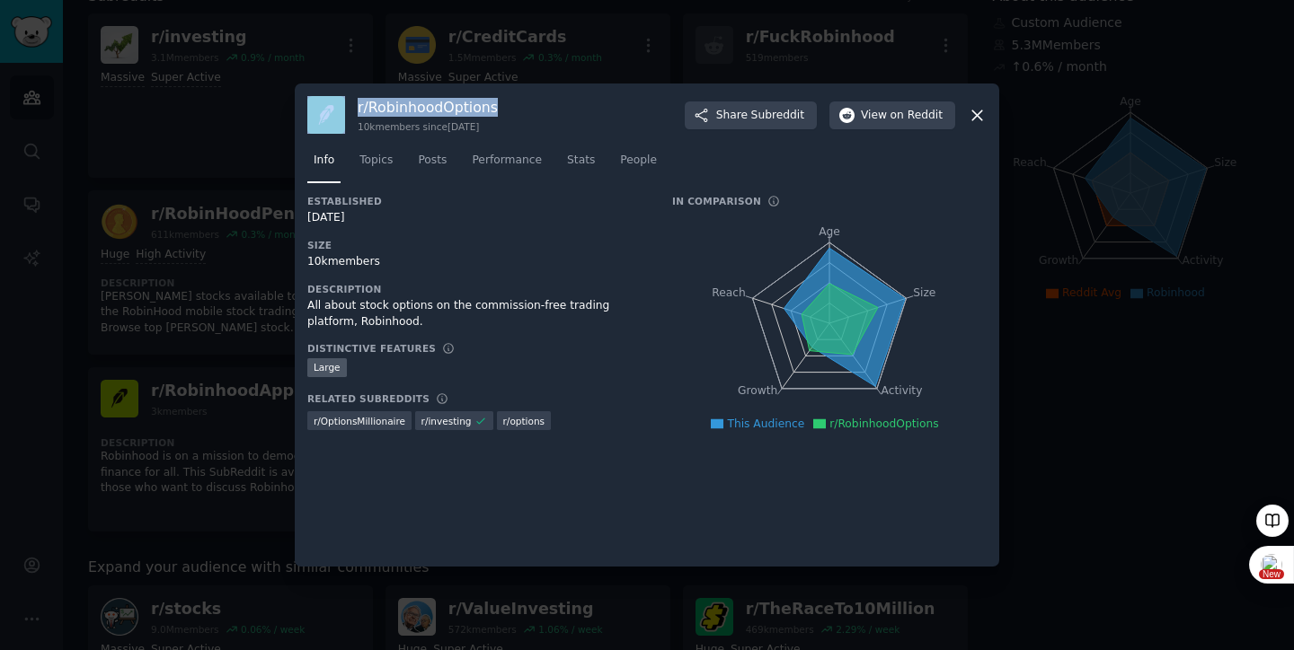
drag, startPoint x: 499, startPoint y: 103, endPoint x: 347, endPoint y: 105, distance: 151.8
click at [347, 105] on div "r/ RobinhoodOptions 10k members since [DATE] Share Subreddit View on Reddit" at bounding box center [646, 115] width 679 height 38
